Goal: Task Accomplishment & Management: Use online tool/utility

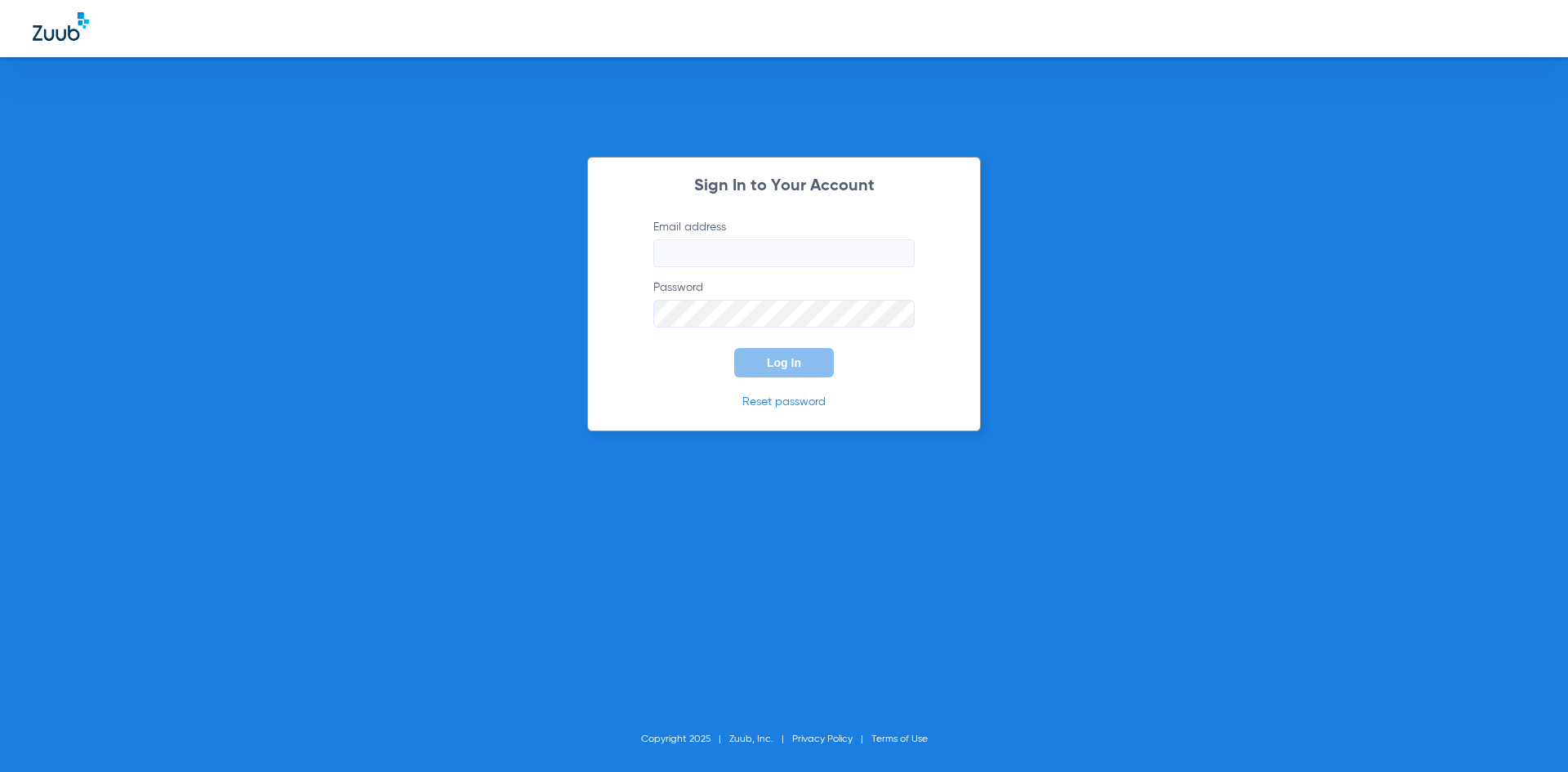
type input "[EMAIL_ADDRESS][DOMAIN_NAME]"
click at [777, 373] on button "Log In" at bounding box center [784, 362] width 100 height 29
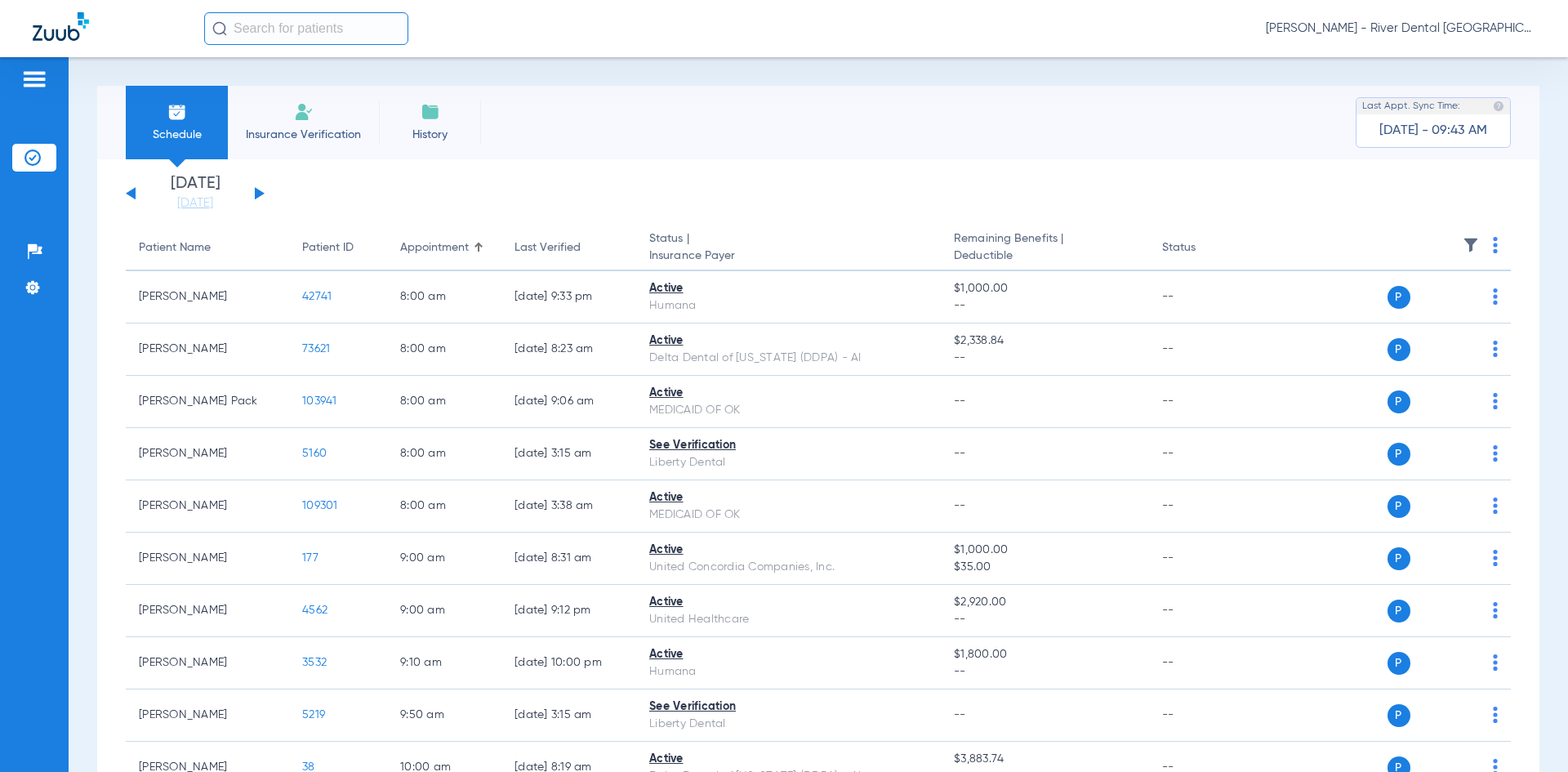
click at [252, 190] on div "[DATE] [DATE] [DATE] [DATE] [DATE] [DATE] [DATE] [DATE] [DATE] [DATE] [DATE] [D…" at bounding box center [196, 193] width 139 height 36
click at [254, 190] on button at bounding box center [259, 193] width 10 height 13
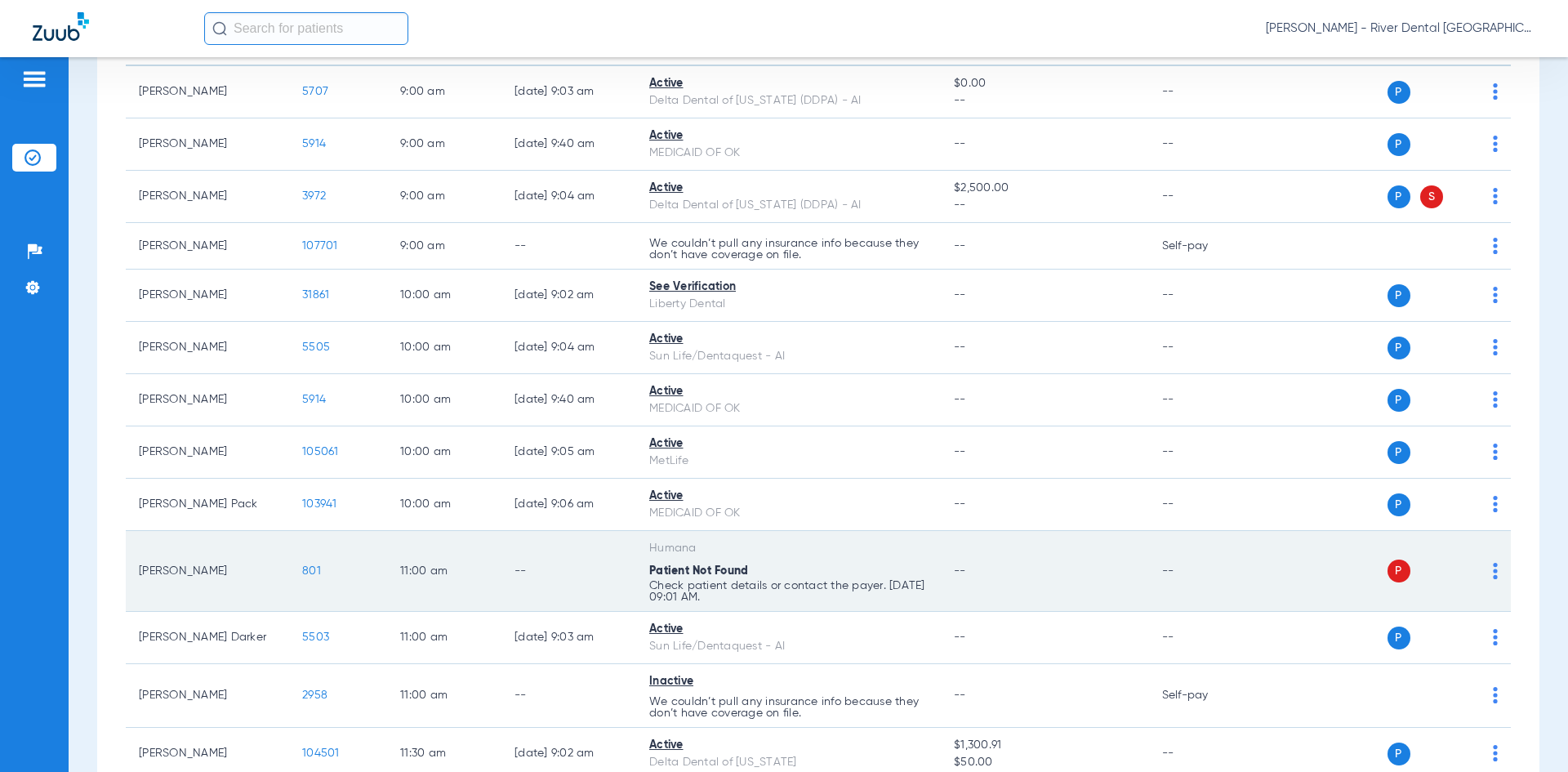
scroll to position [245, 0]
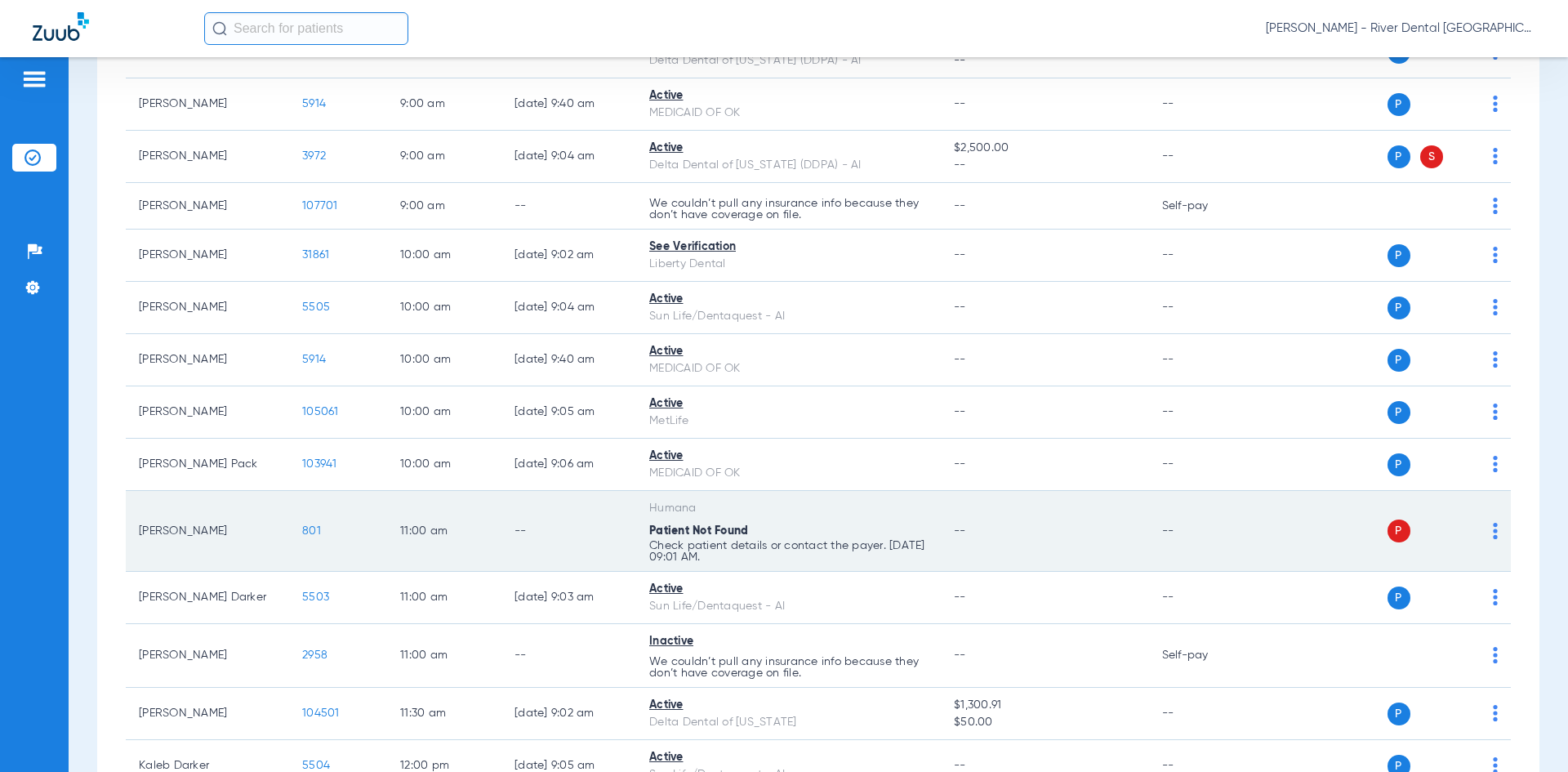
click at [1480, 532] on div "P S" at bounding box center [1379, 530] width 239 height 23
drag, startPoint x: 1485, startPoint y: 529, endPoint x: 1477, endPoint y: 537, distance: 11.3
click at [1493, 530] on img at bounding box center [1495, 530] width 5 height 17
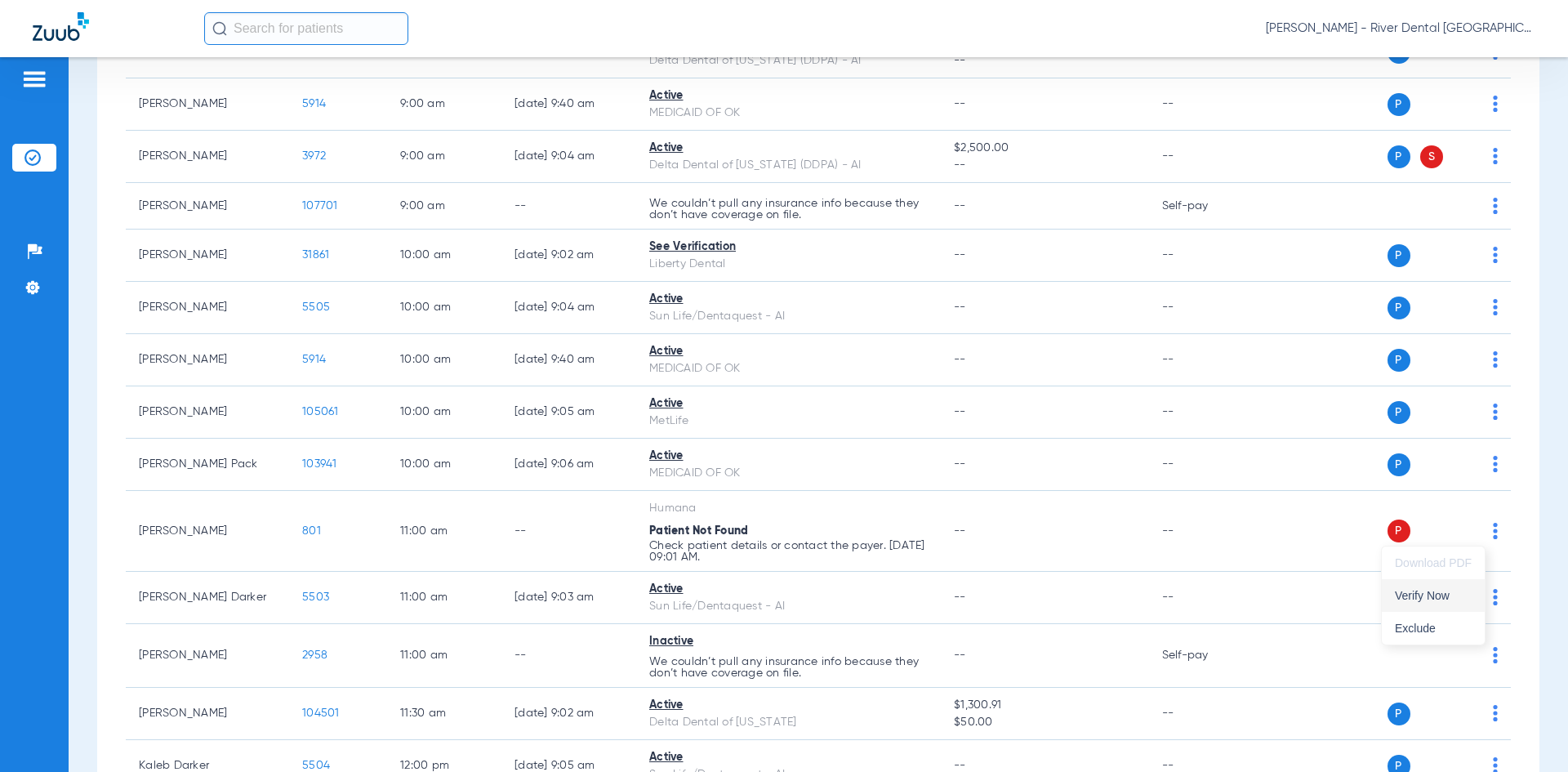
click at [1417, 598] on span "Verify Now" at bounding box center [1433, 595] width 76 height 12
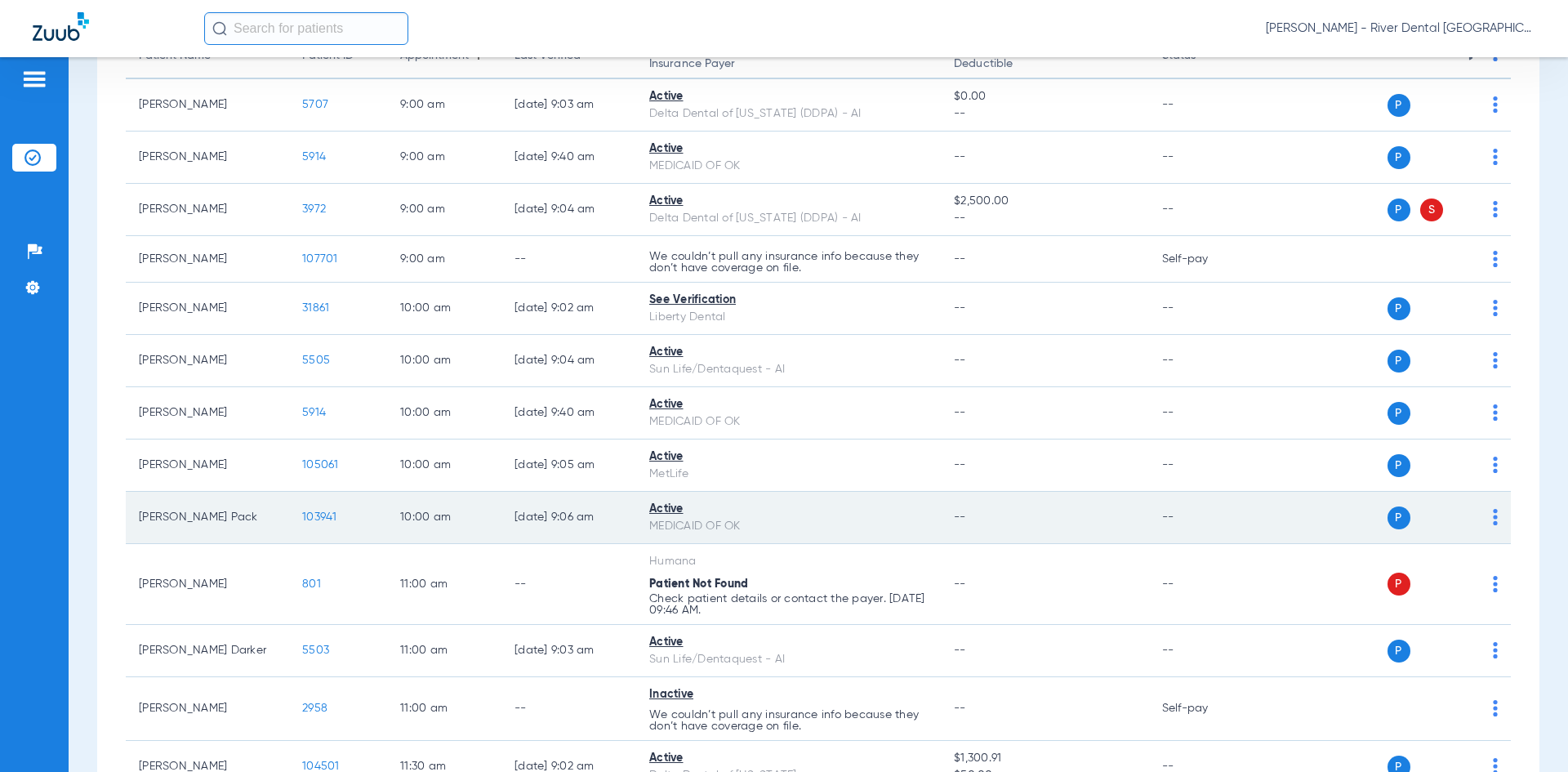
scroll to position [163, 0]
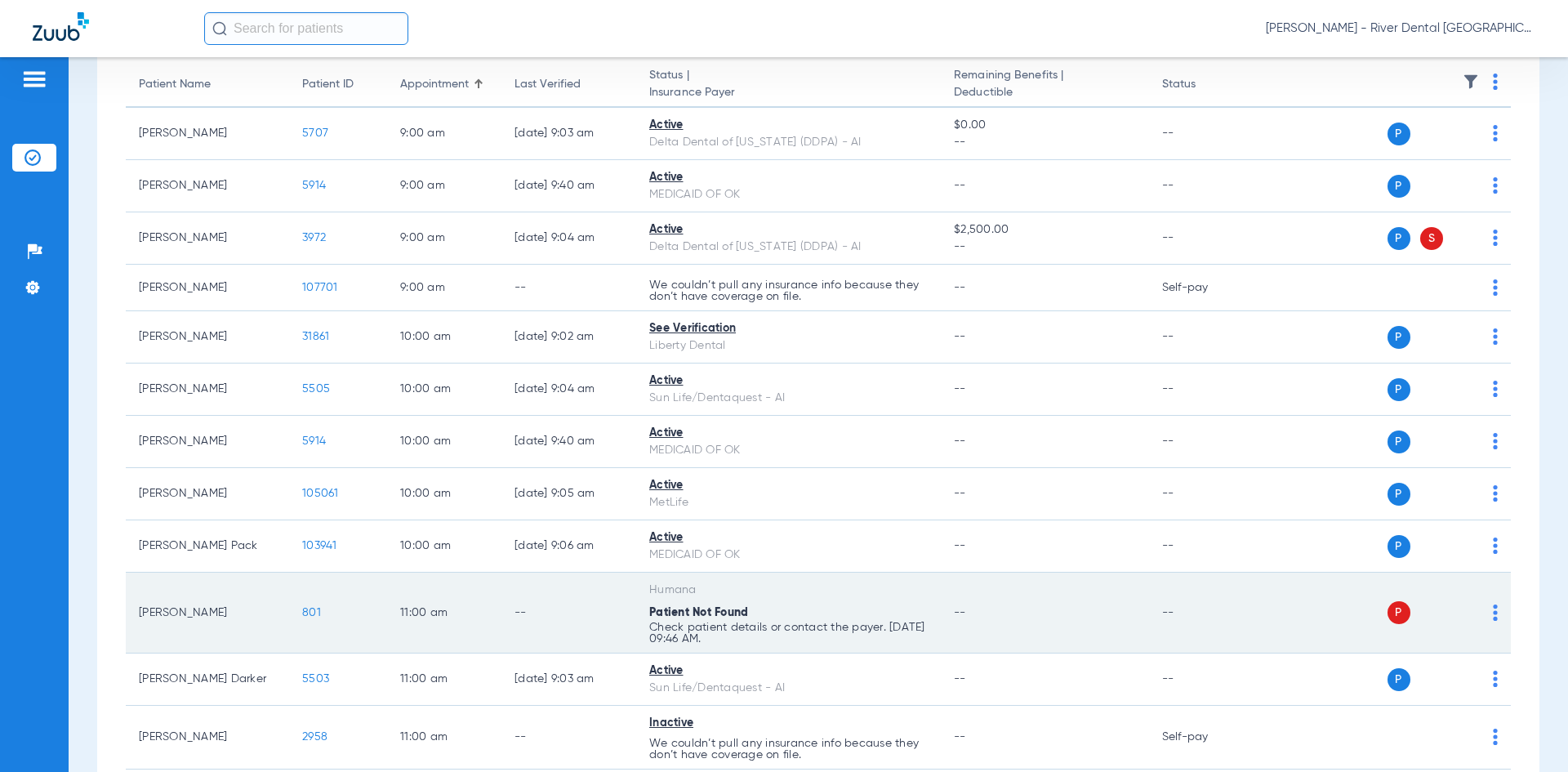
click at [1486, 606] on td "P S" at bounding box center [1386, 613] width 253 height 81
click at [1479, 612] on div "P S" at bounding box center [1379, 612] width 239 height 23
click at [1488, 611] on td "P S" at bounding box center [1386, 613] width 253 height 81
click at [1493, 611] on img at bounding box center [1495, 612] width 5 height 17
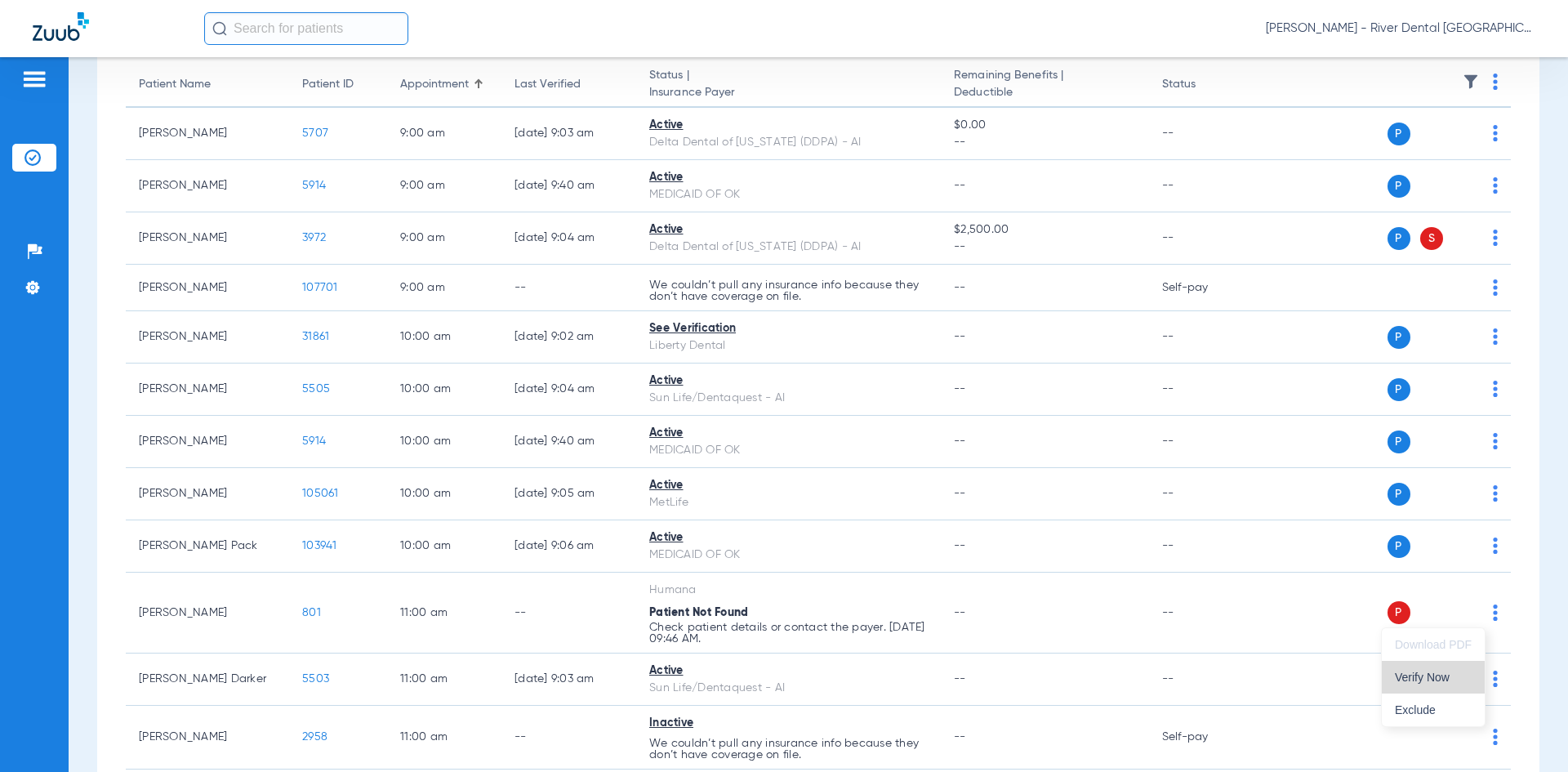
click at [1424, 681] on span "Verify Now" at bounding box center [1433, 677] width 76 height 12
click at [17, 333] on div "Patients Insurance Verification Setup Help Center Settings" at bounding box center [34, 442] width 69 height 772
